Goal: Task Accomplishment & Management: Use online tool/utility

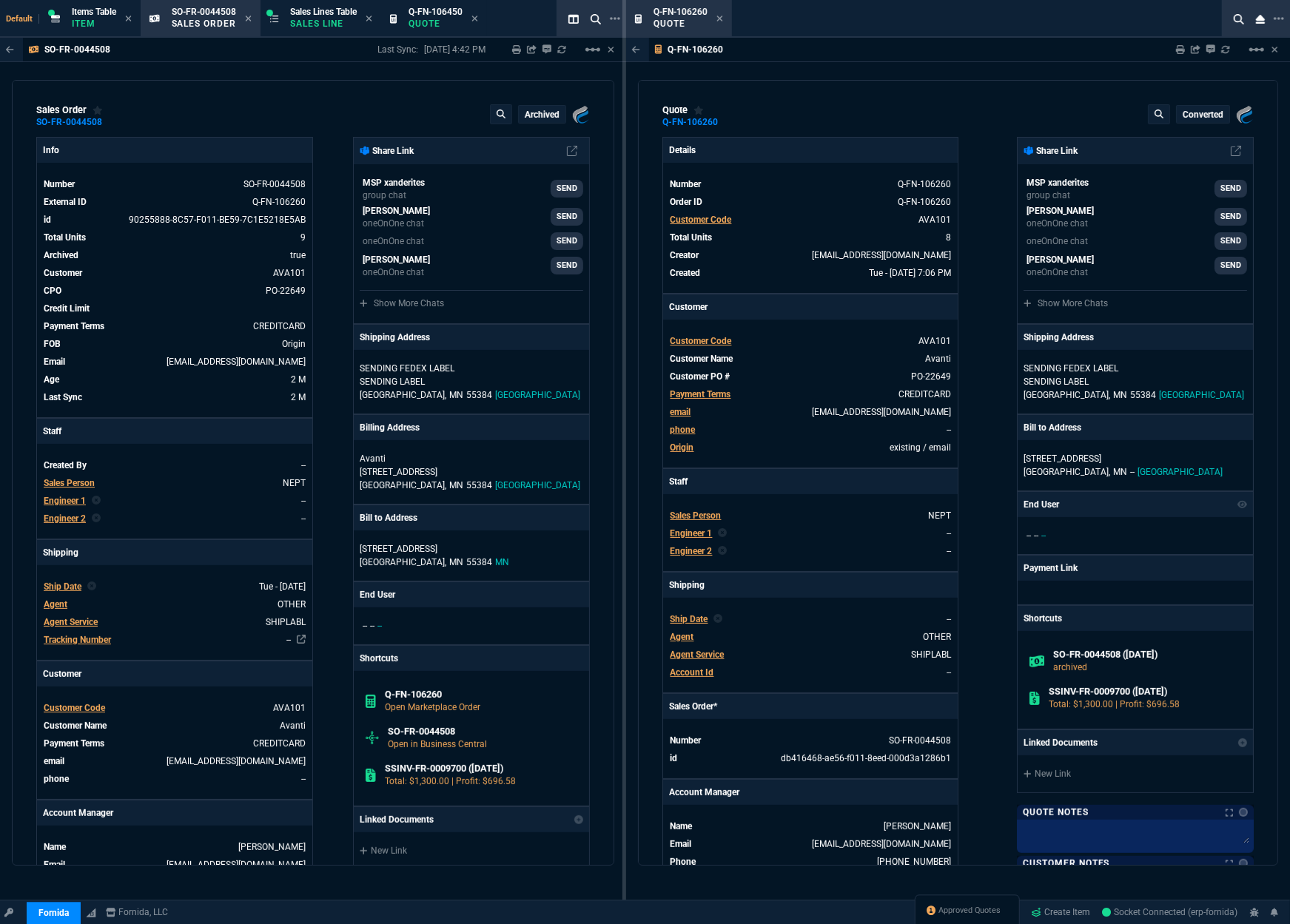
type input "100"
type input "1300"
type input "-100"
type input "-45"
type input "70.92"
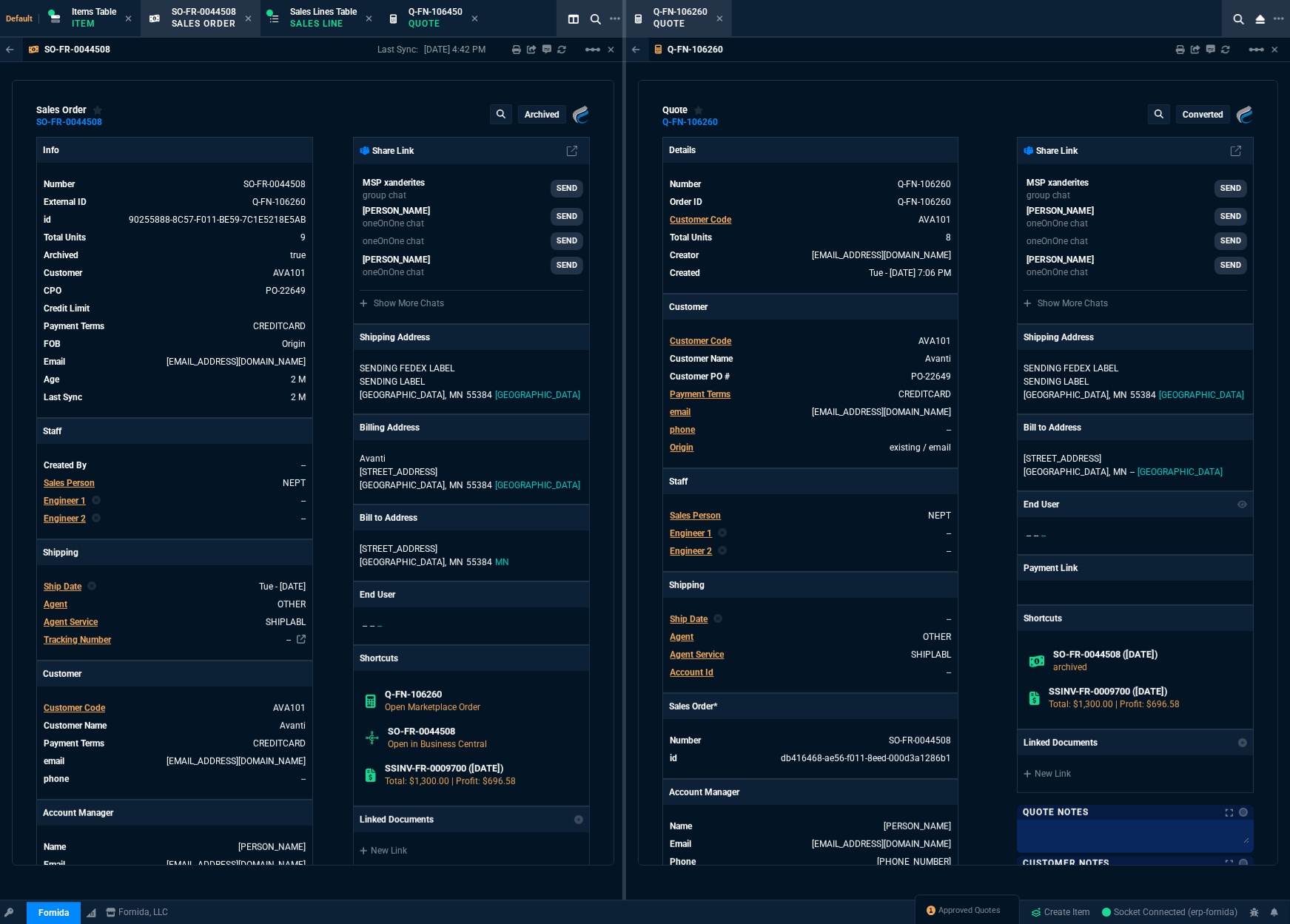
type input "-100"
type input "-75"
type input "786.6"
type input "0"
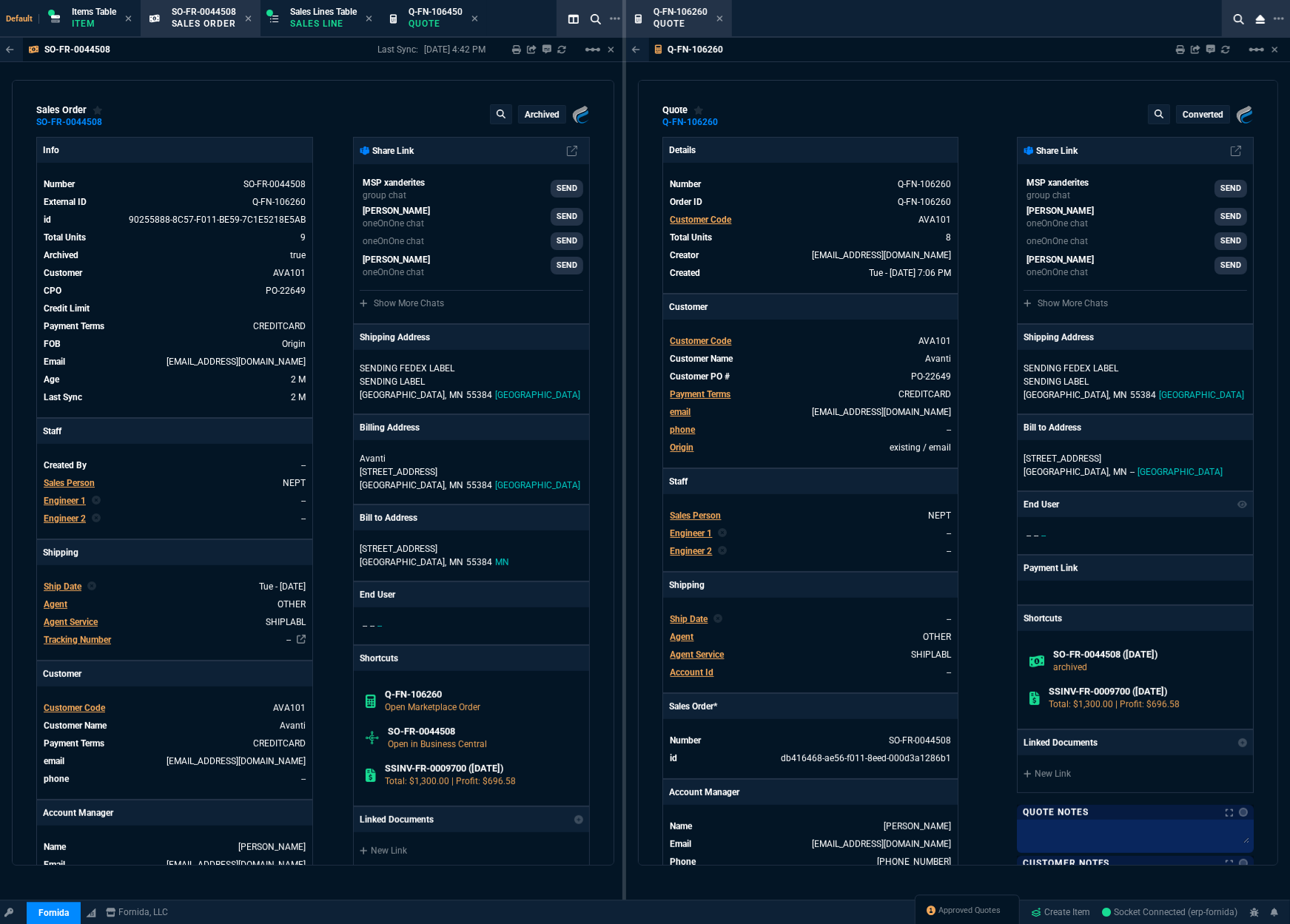
type input "-100"
type input "-60"
type input "0"
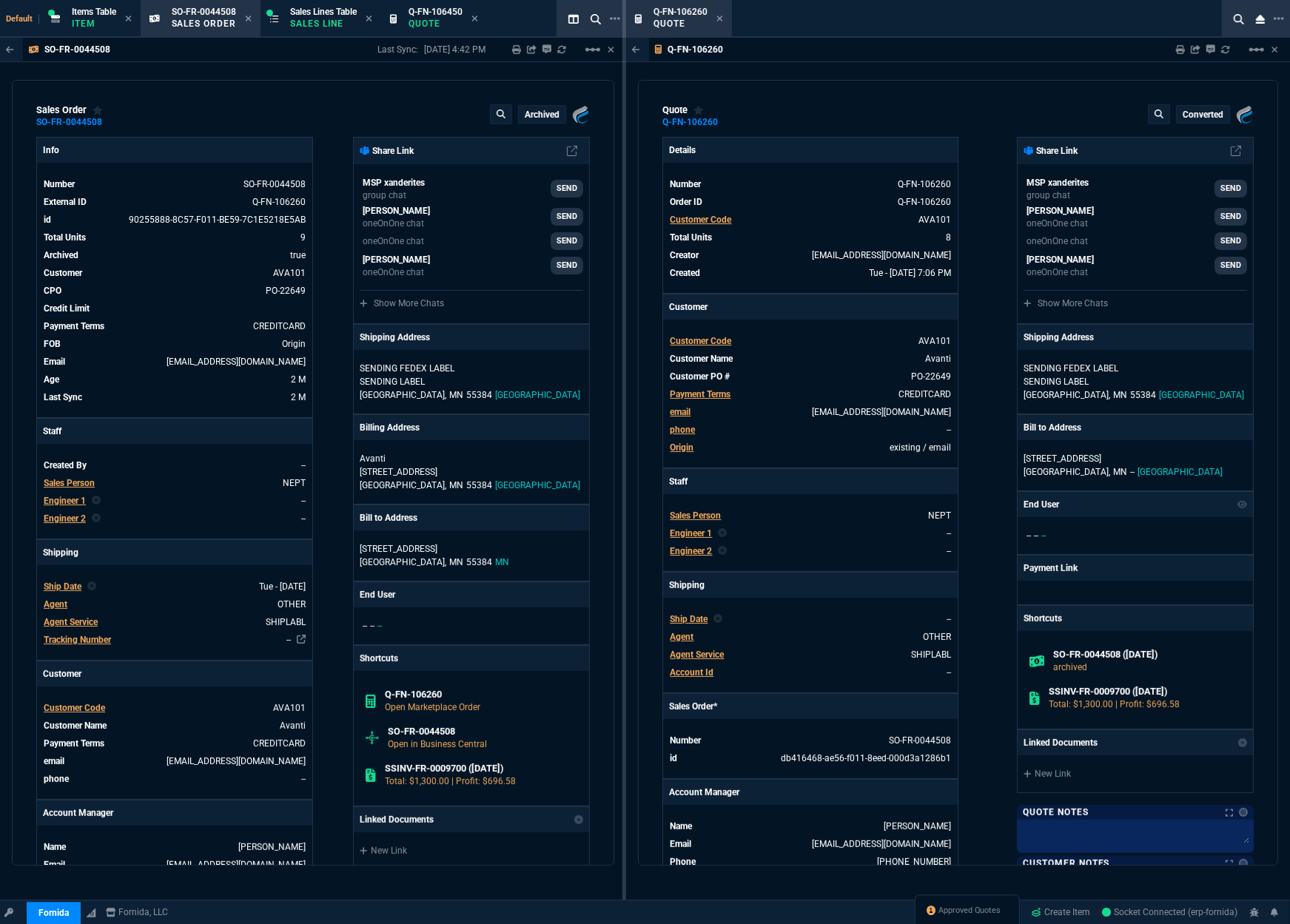
type input "0"
type input "100"
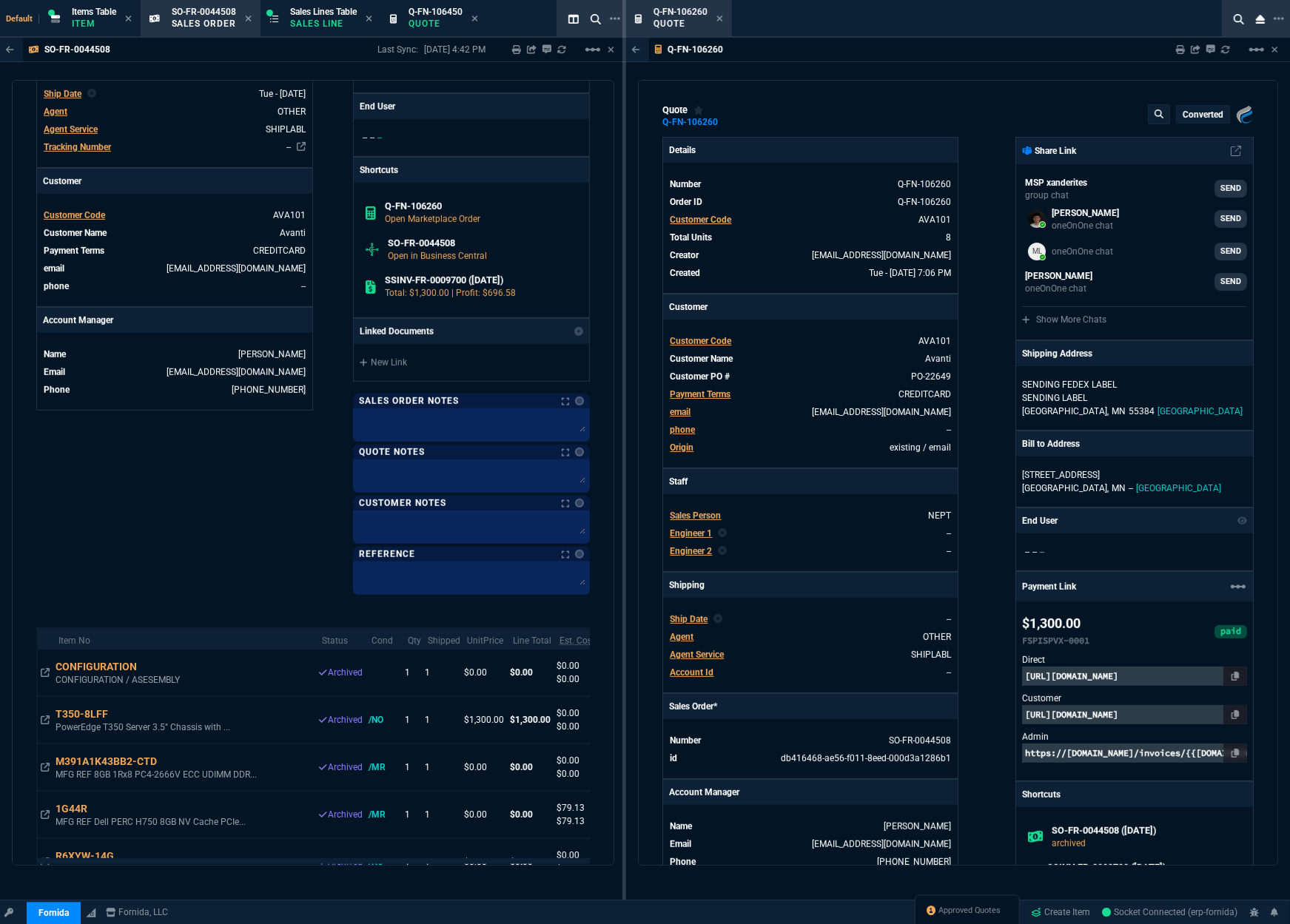
scroll to position [616, 0]
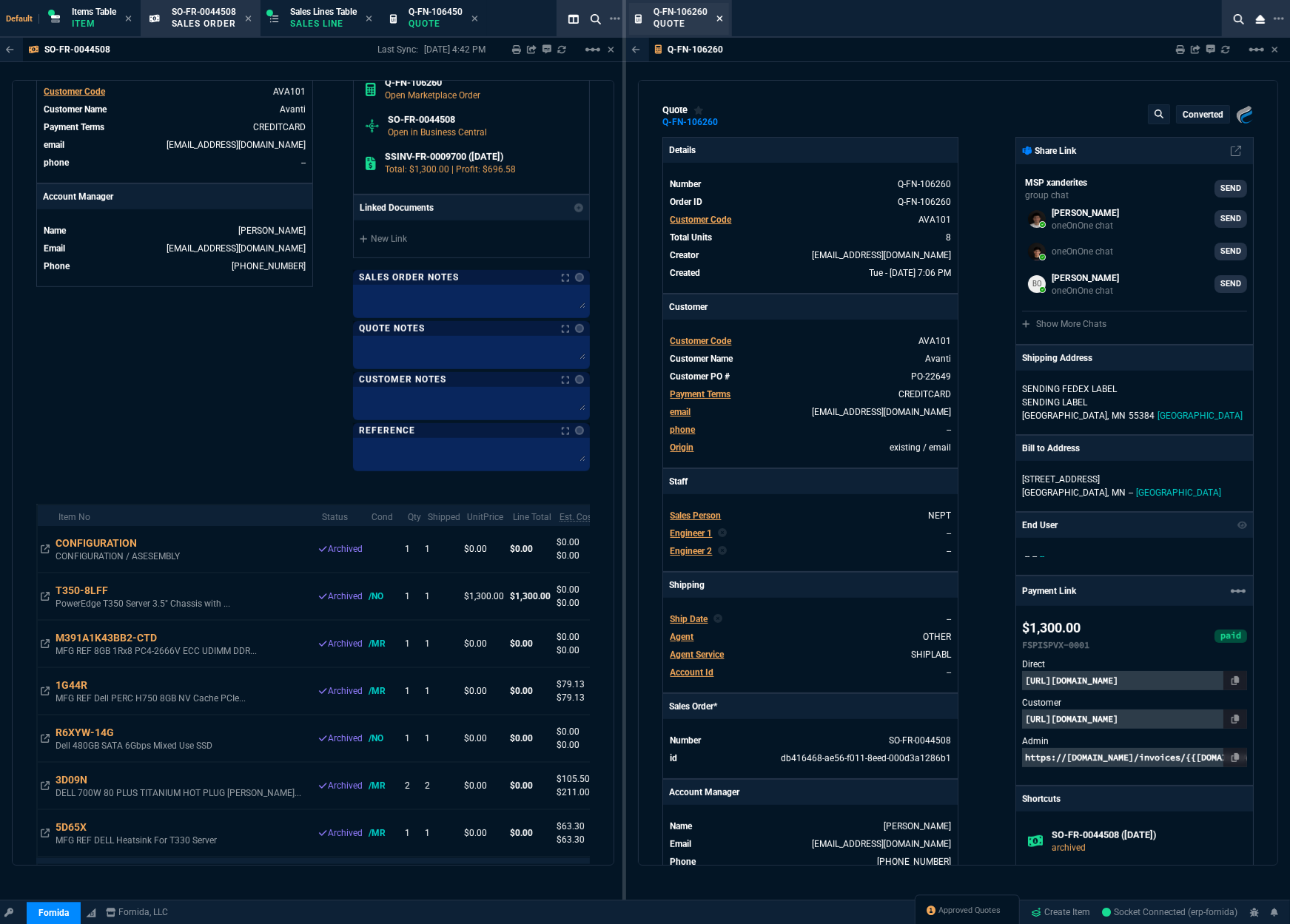
click at [720, 21] on icon at bounding box center [719, 18] width 7 height 9
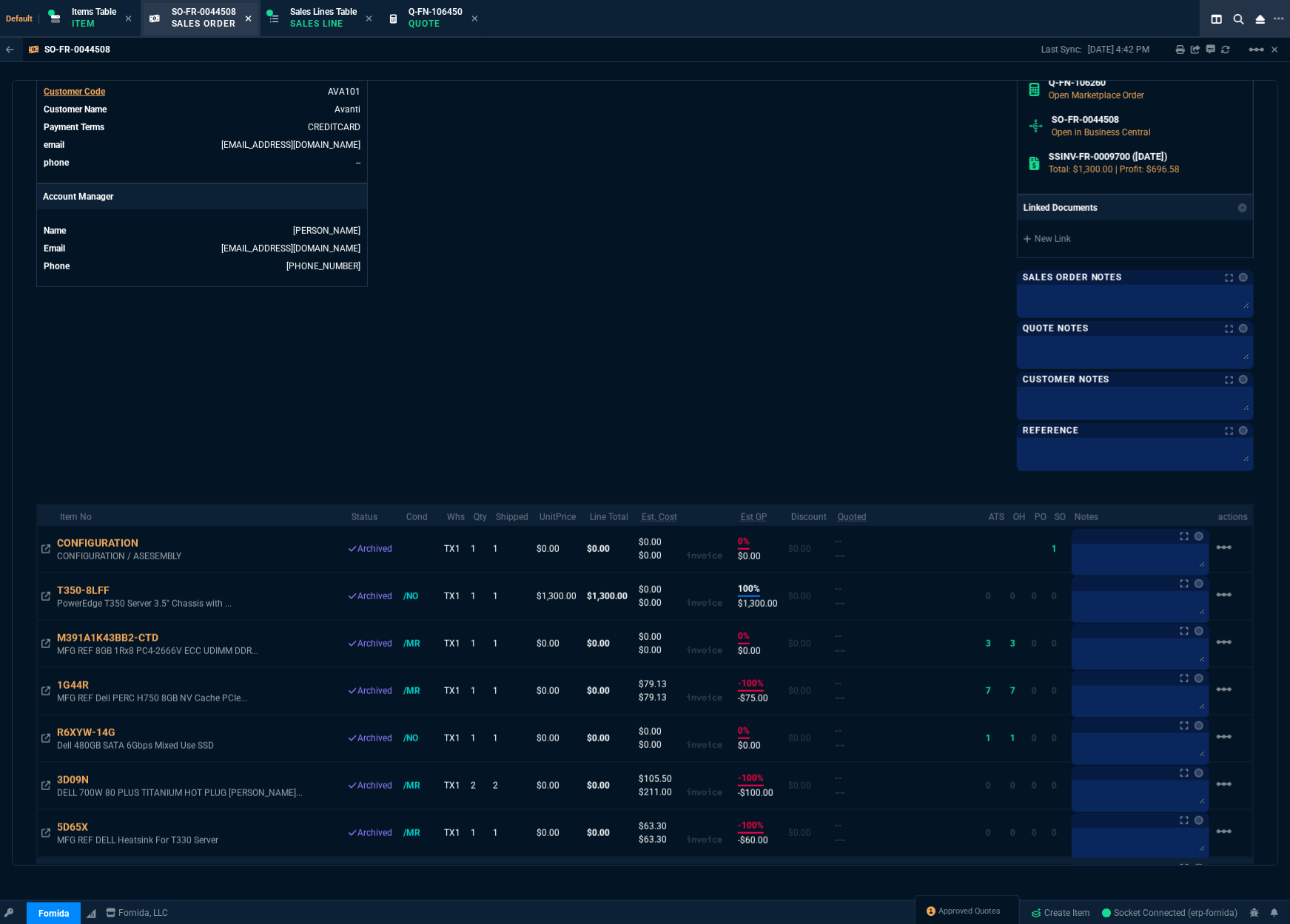
click at [249, 24] on nx-icon at bounding box center [248, 19] width 7 height 12
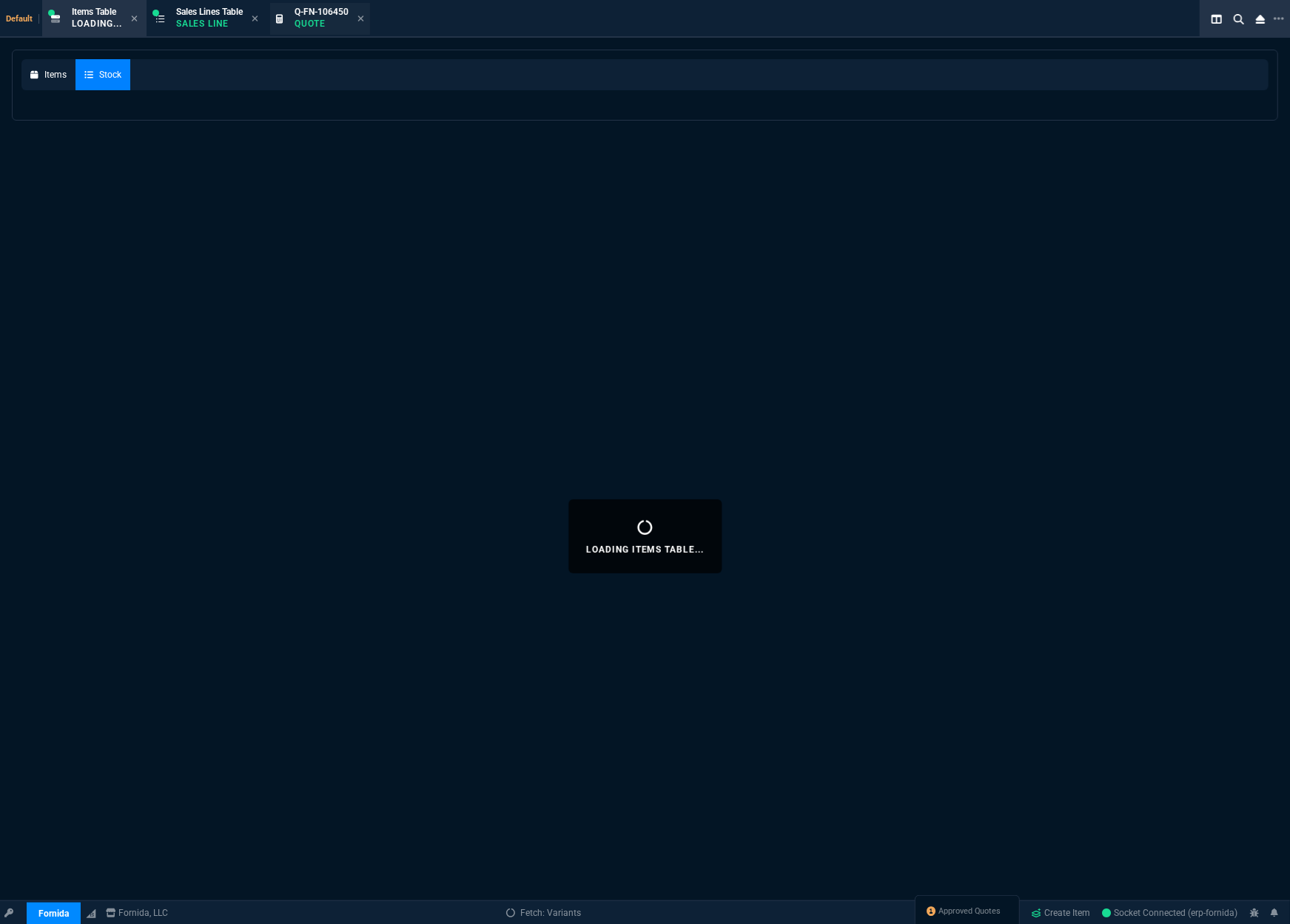
select select
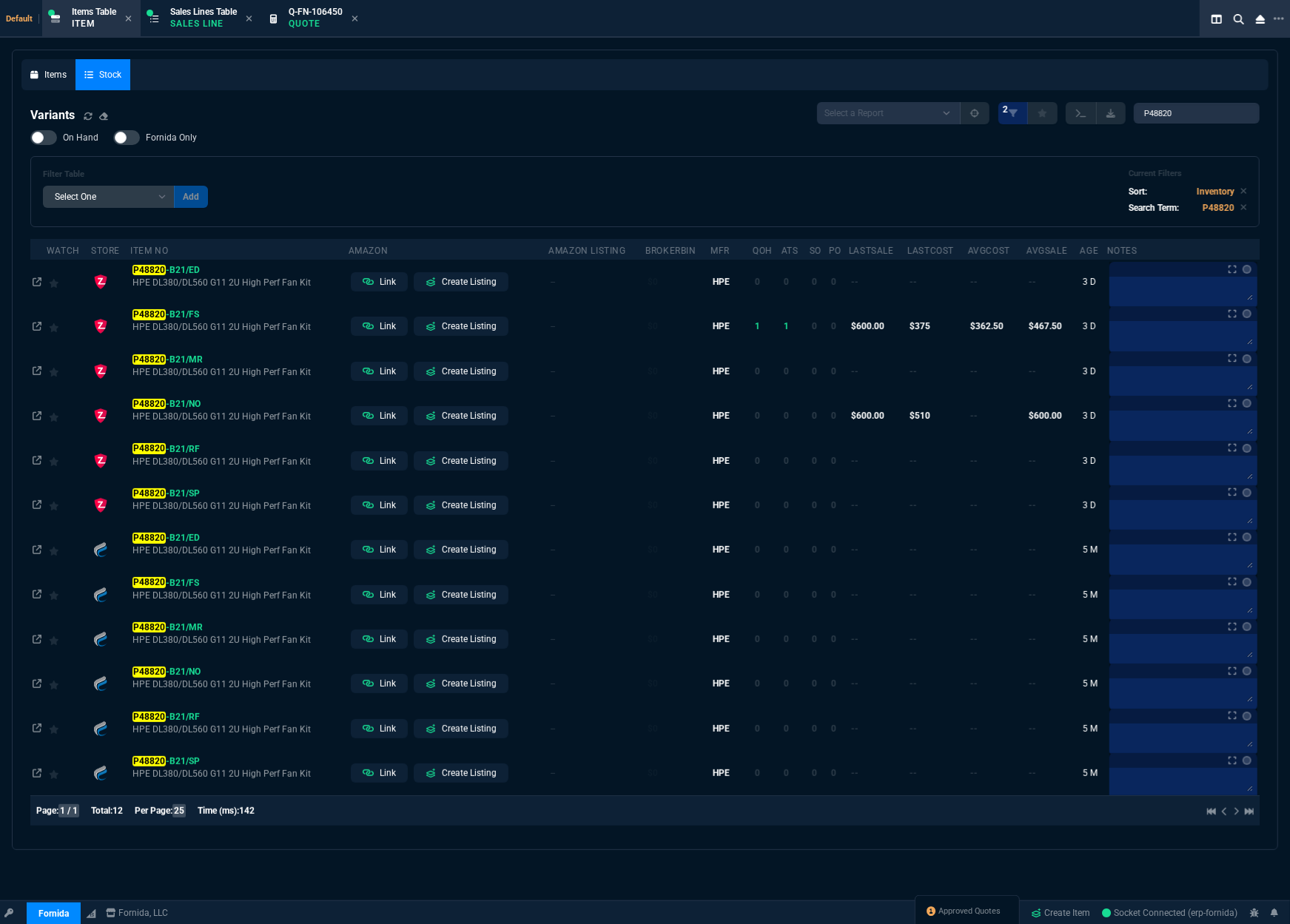
click at [358, 20] on icon at bounding box center [354, 18] width 7 height 9
click at [205, 16] on span "Sales Lines Table" at bounding box center [203, 12] width 67 height 11
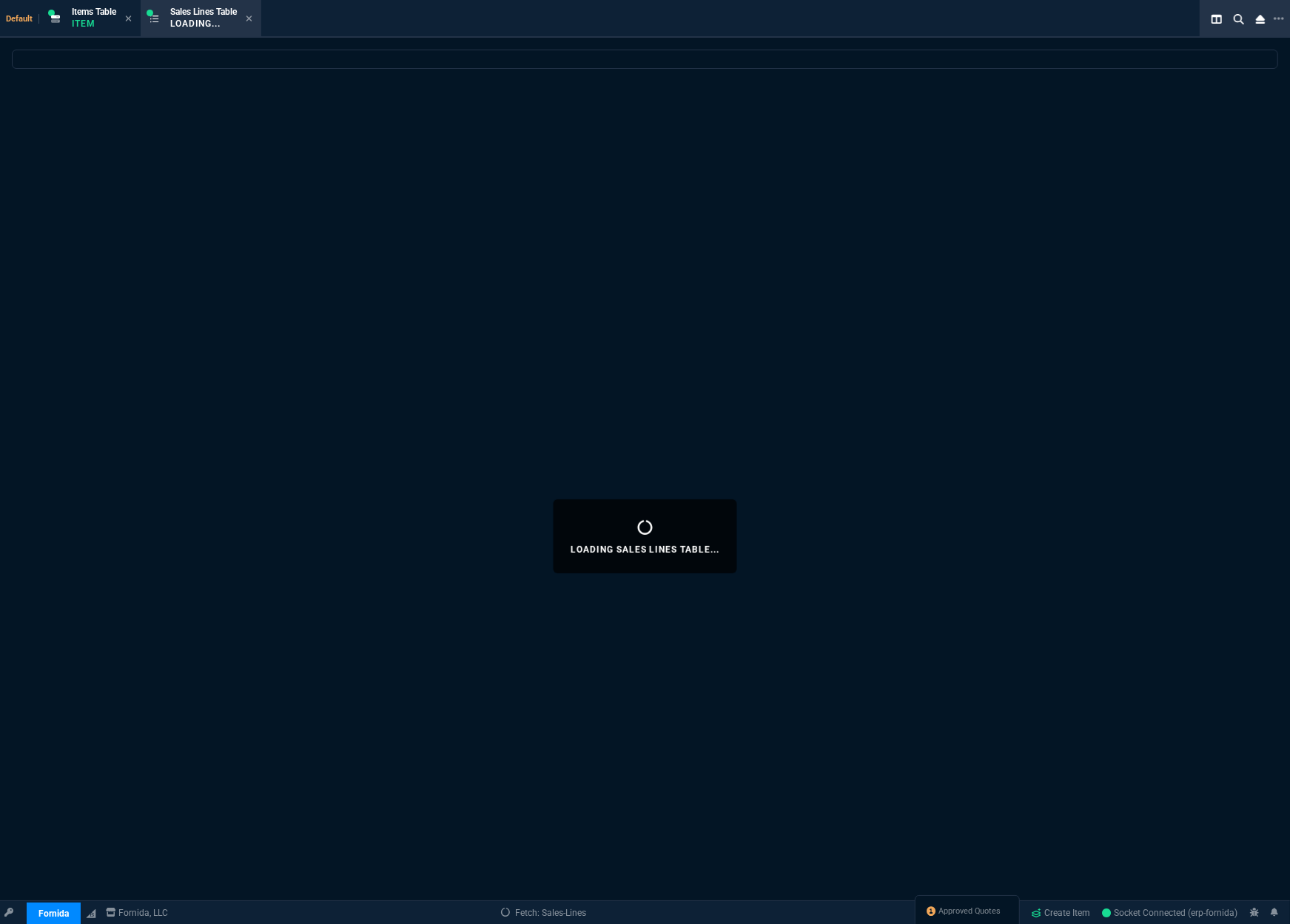
select select
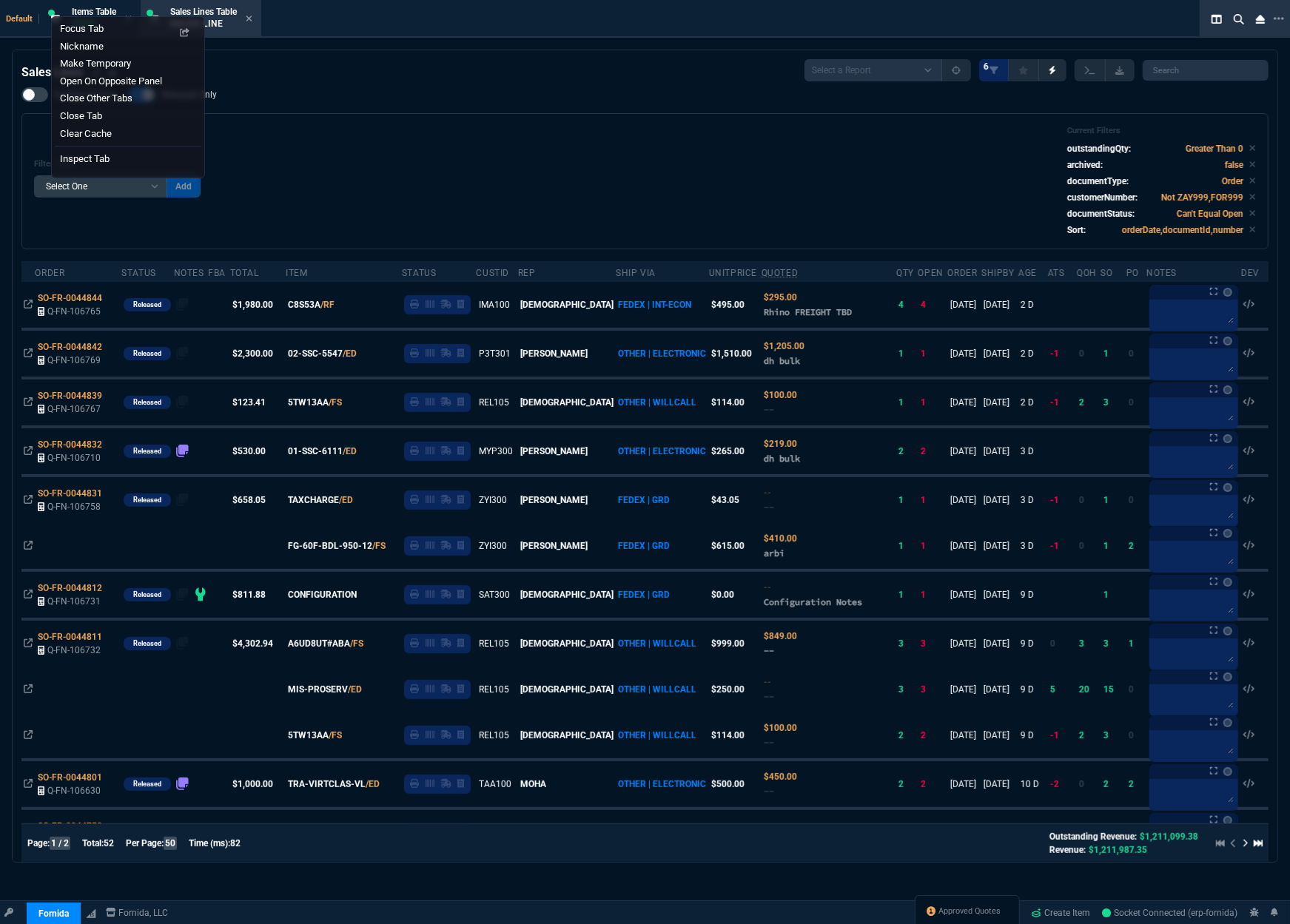
click at [502, 148] on div "Filter Table Select One Add Filter () Age () ATS () Cond (itemVariantCode) Cust…" at bounding box center [644, 181] width 1221 height 111
click at [356, 174] on div "Filter Table Select One Add Filter () Age () ATS () Cond (itemVariantCode) Cust…" at bounding box center [644, 181] width 1221 height 111
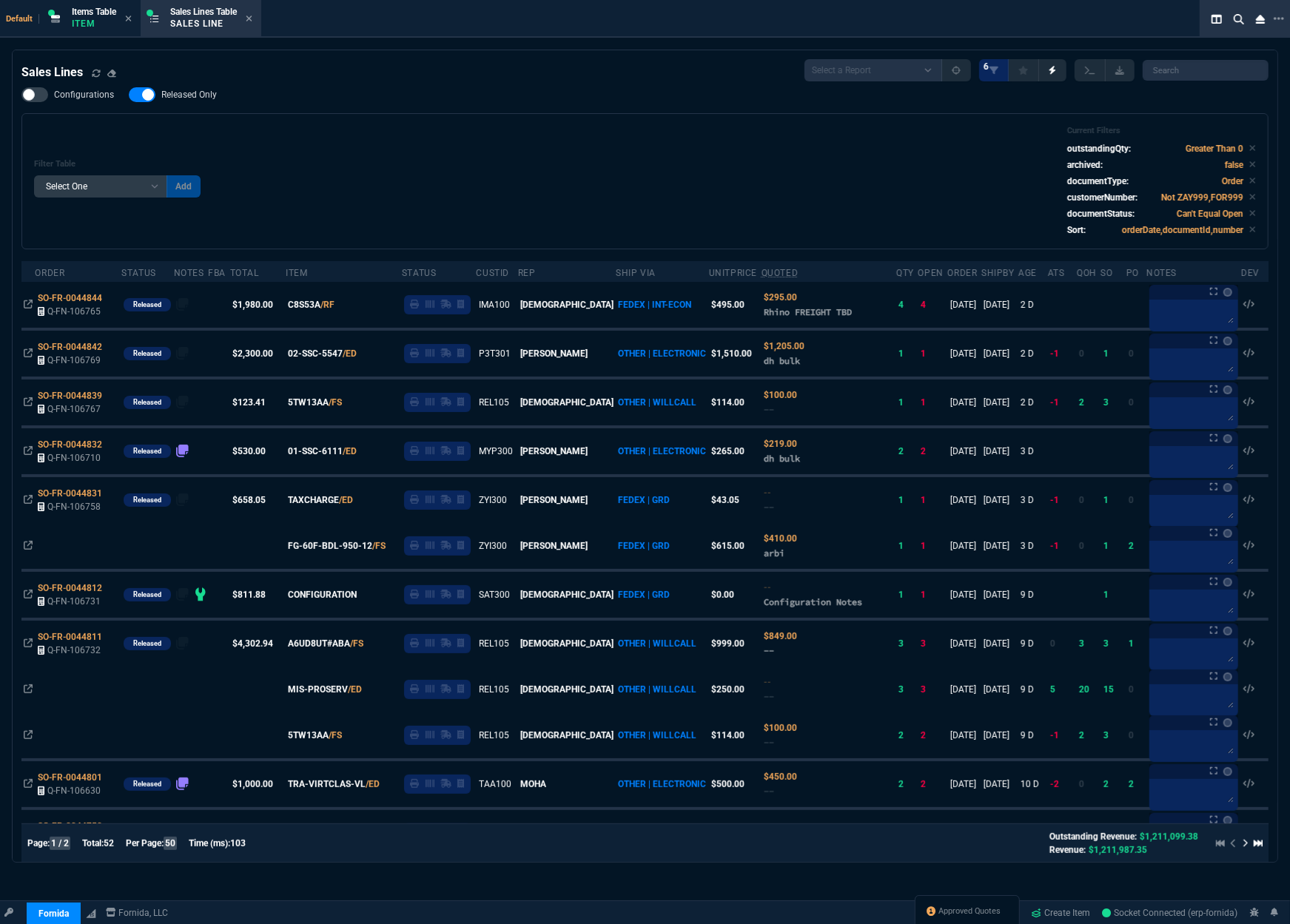
click at [1243, 845] on icon at bounding box center [1244, 843] width 5 height 8
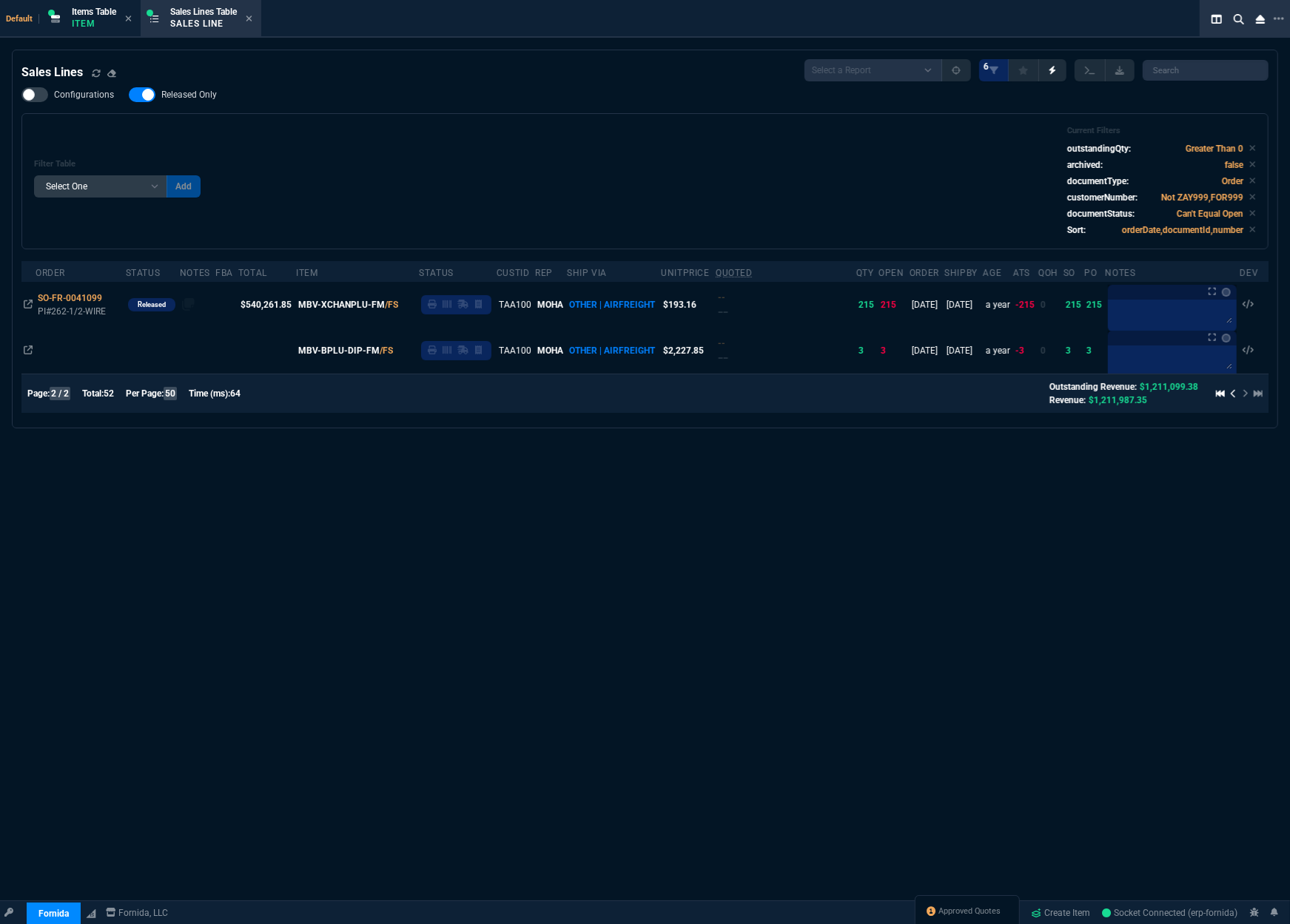
click at [177, 397] on span "50" at bounding box center [170, 394] width 14 height 14
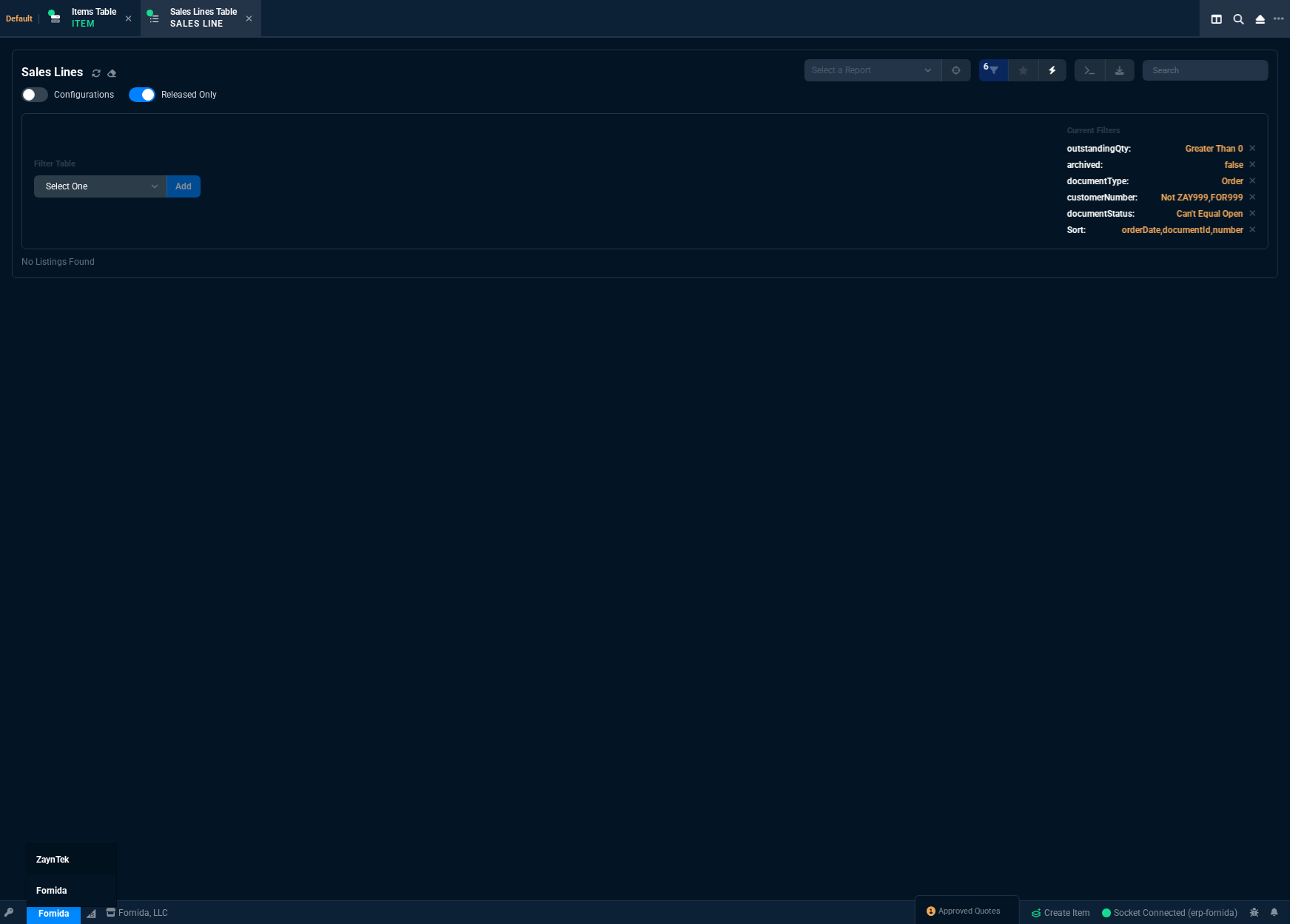
click at [55, 853] on link "ZaynTek" at bounding box center [72, 860] width 89 height 31
